Goal: Transaction & Acquisition: Download file/media

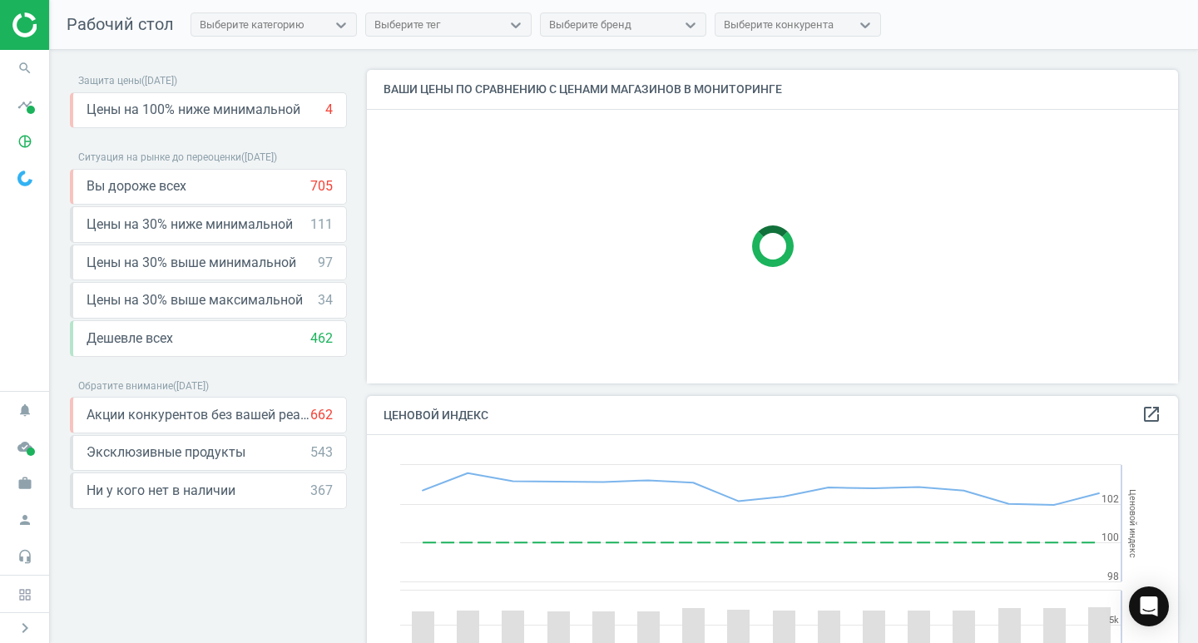
scroll to position [409, 825]
click at [24, 106] on icon "timeline" at bounding box center [25, 105] width 32 height 32
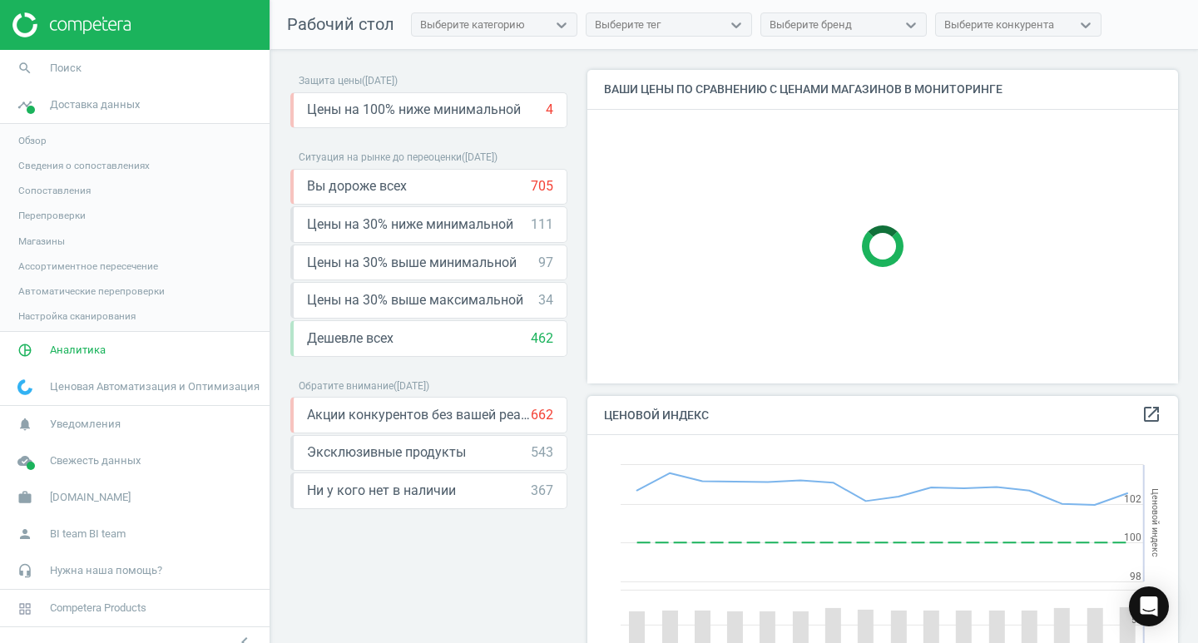
scroll to position [409, 604]
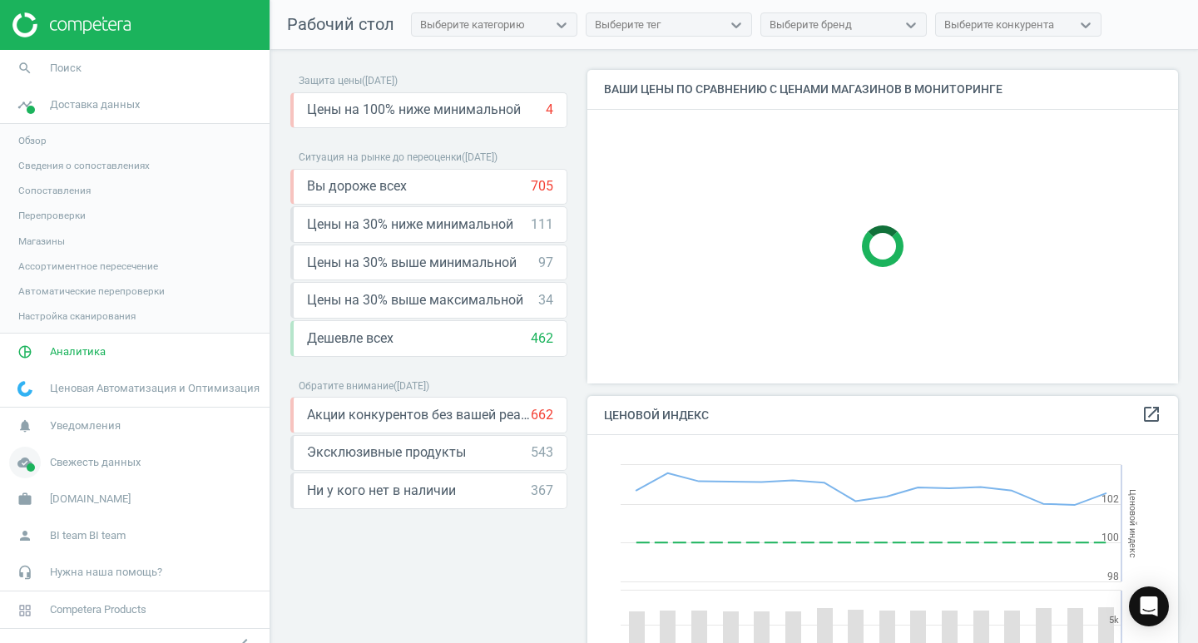
click at [62, 463] on span "Свежесть данных" at bounding box center [95, 462] width 91 height 15
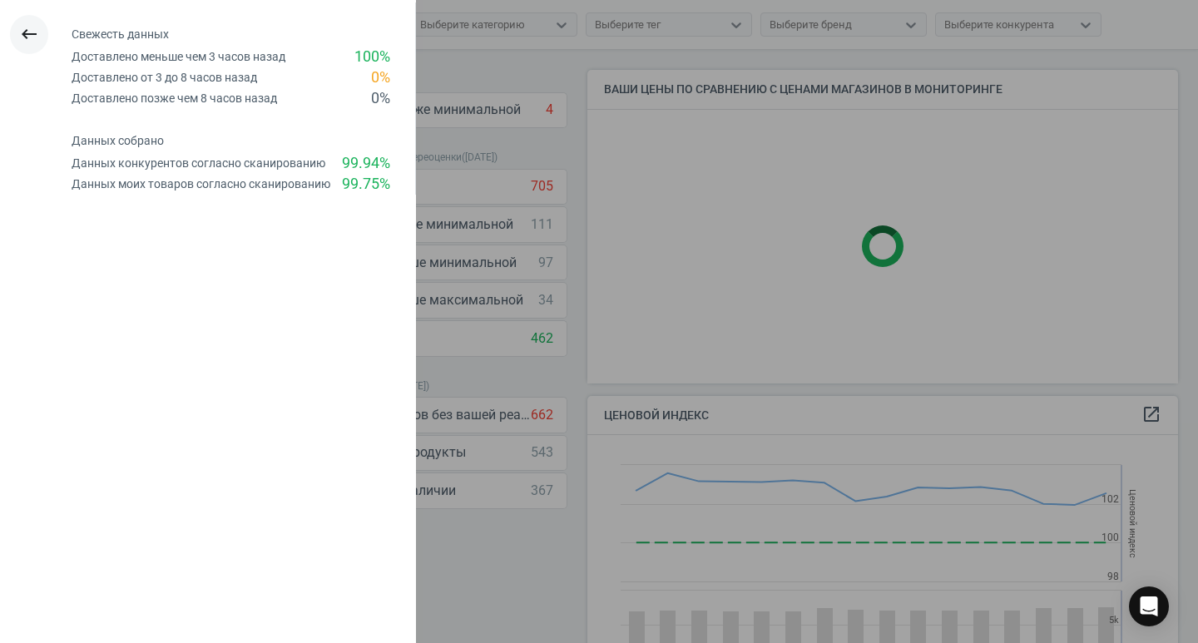
click at [22, 36] on icon "keyboard_backspace" at bounding box center [29, 34] width 20 height 20
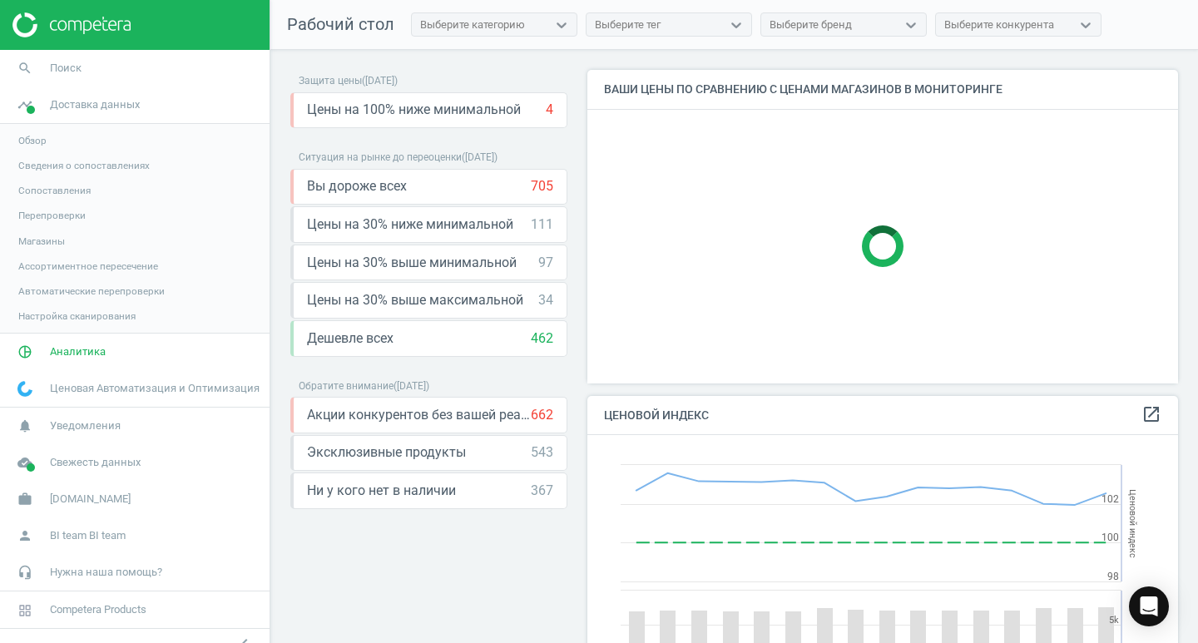
click at [41, 138] on span "Обзор" at bounding box center [32, 140] width 28 height 13
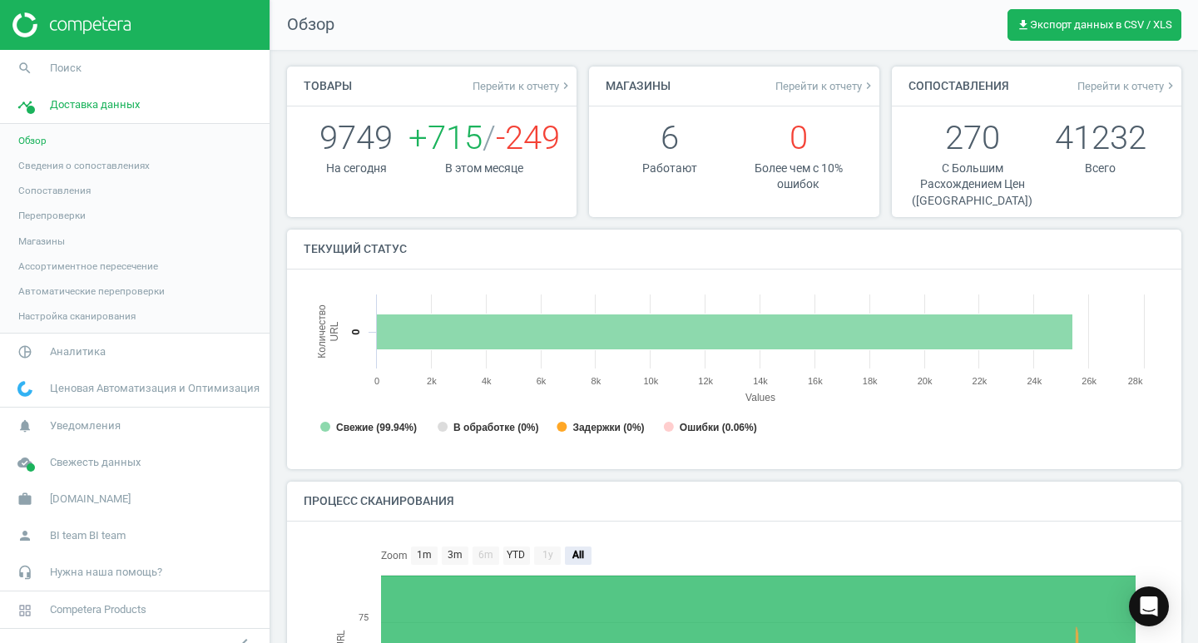
scroll to position [8, 8]
click at [64, 353] on span "Аналитика" at bounding box center [78, 352] width 56 height 15
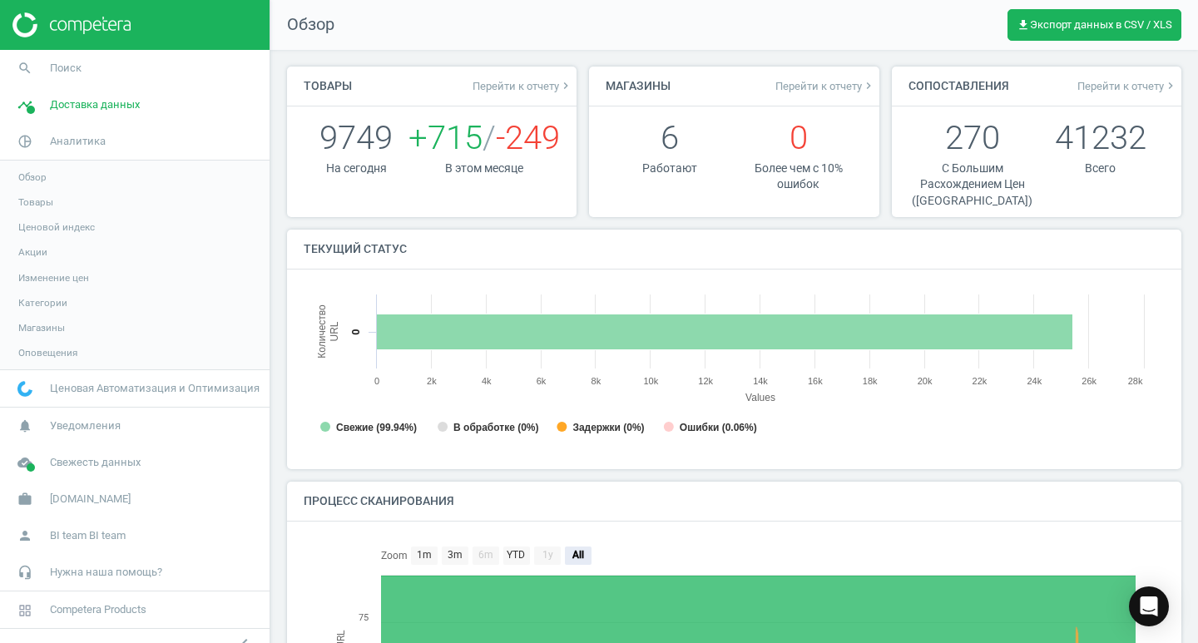
click at [33, 203] on span "Товары" at bounding box center [35, 202] width 35 height 13
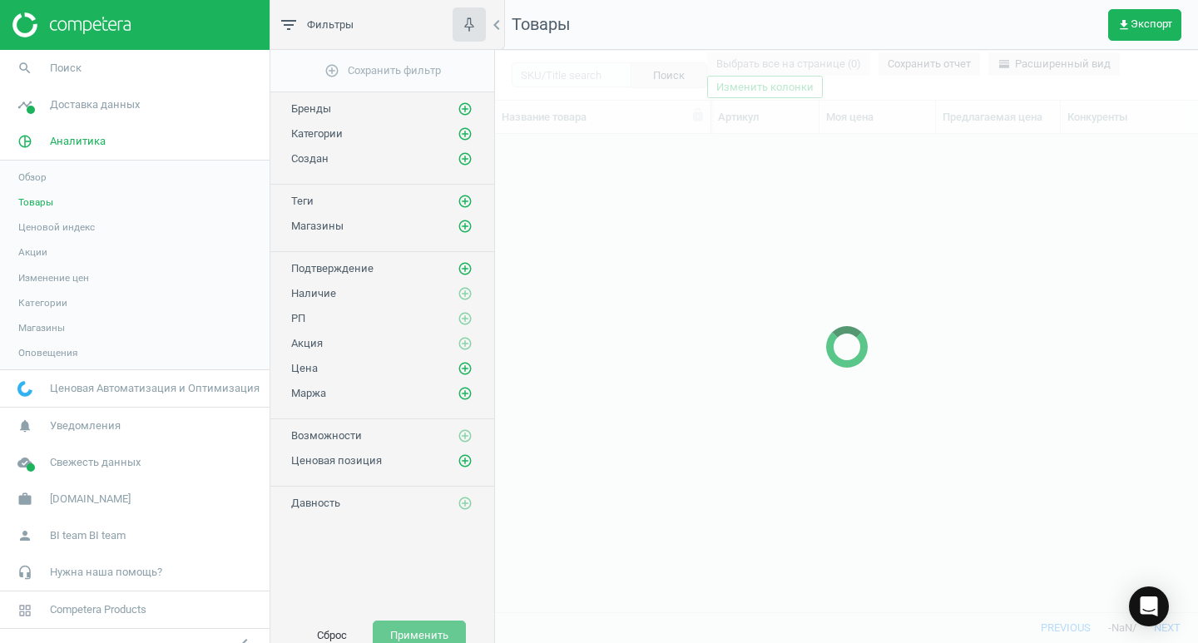
scroll to position [453, 691]
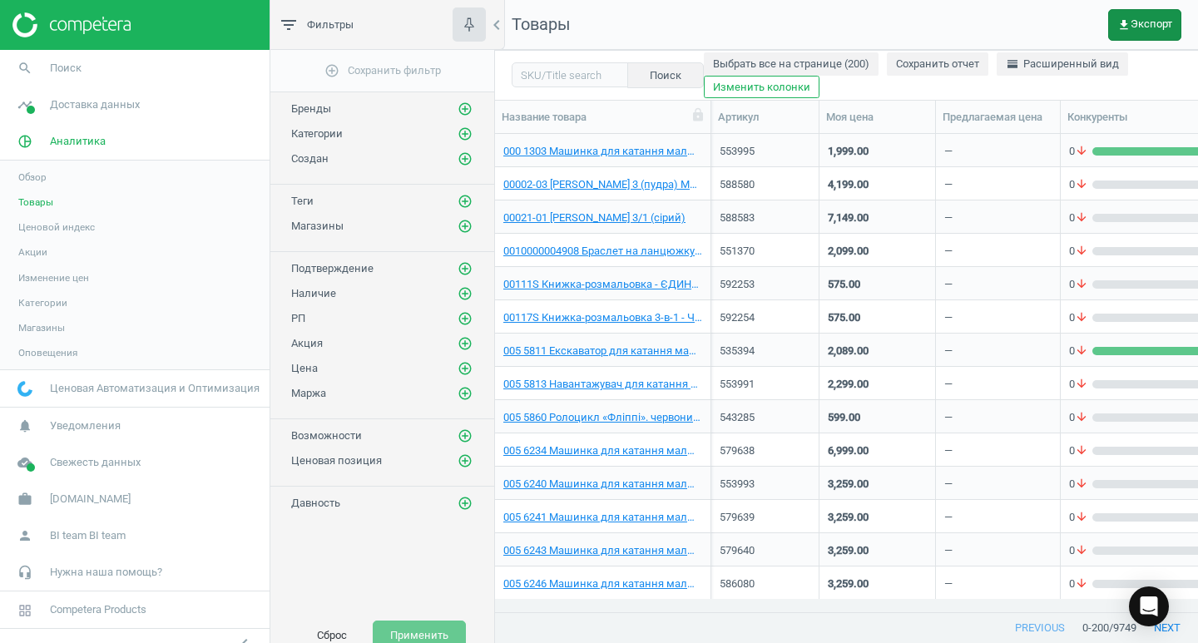
click at [1143, 27] on span "get_app Экспорт" at bounding box center [1145, 24] width 55 height 13
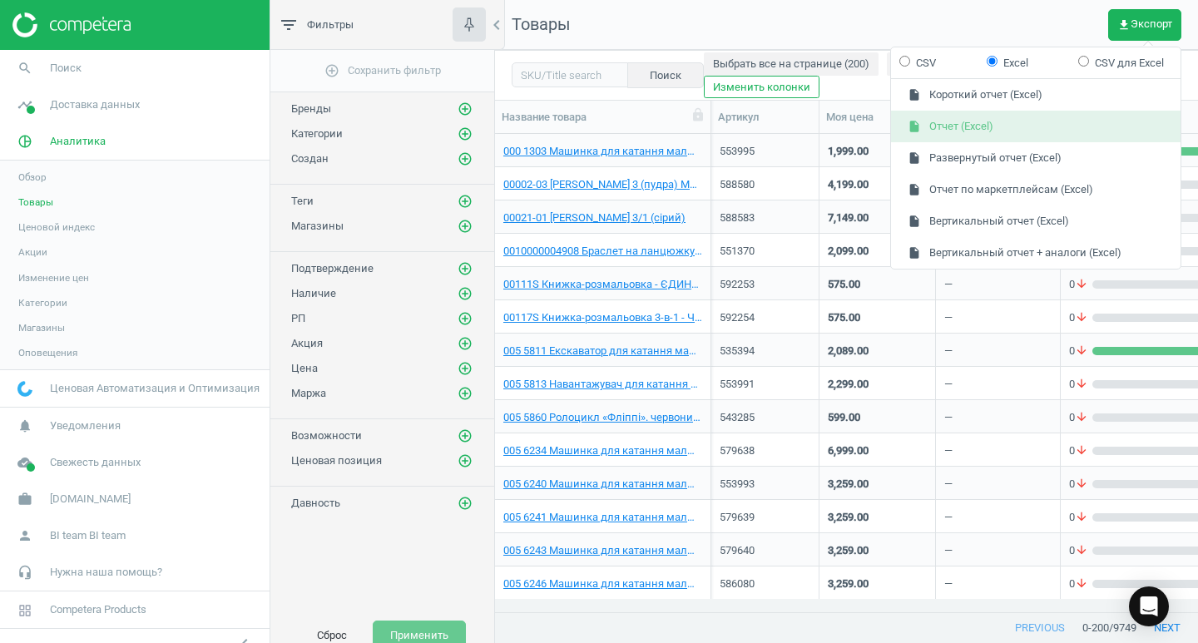
click at [1001, 131] on button "insert_drive_file Отчет (Excel)" at bounding box center [1036, 127] width 290 height 32
